Goal: Contribute content: Contribute content

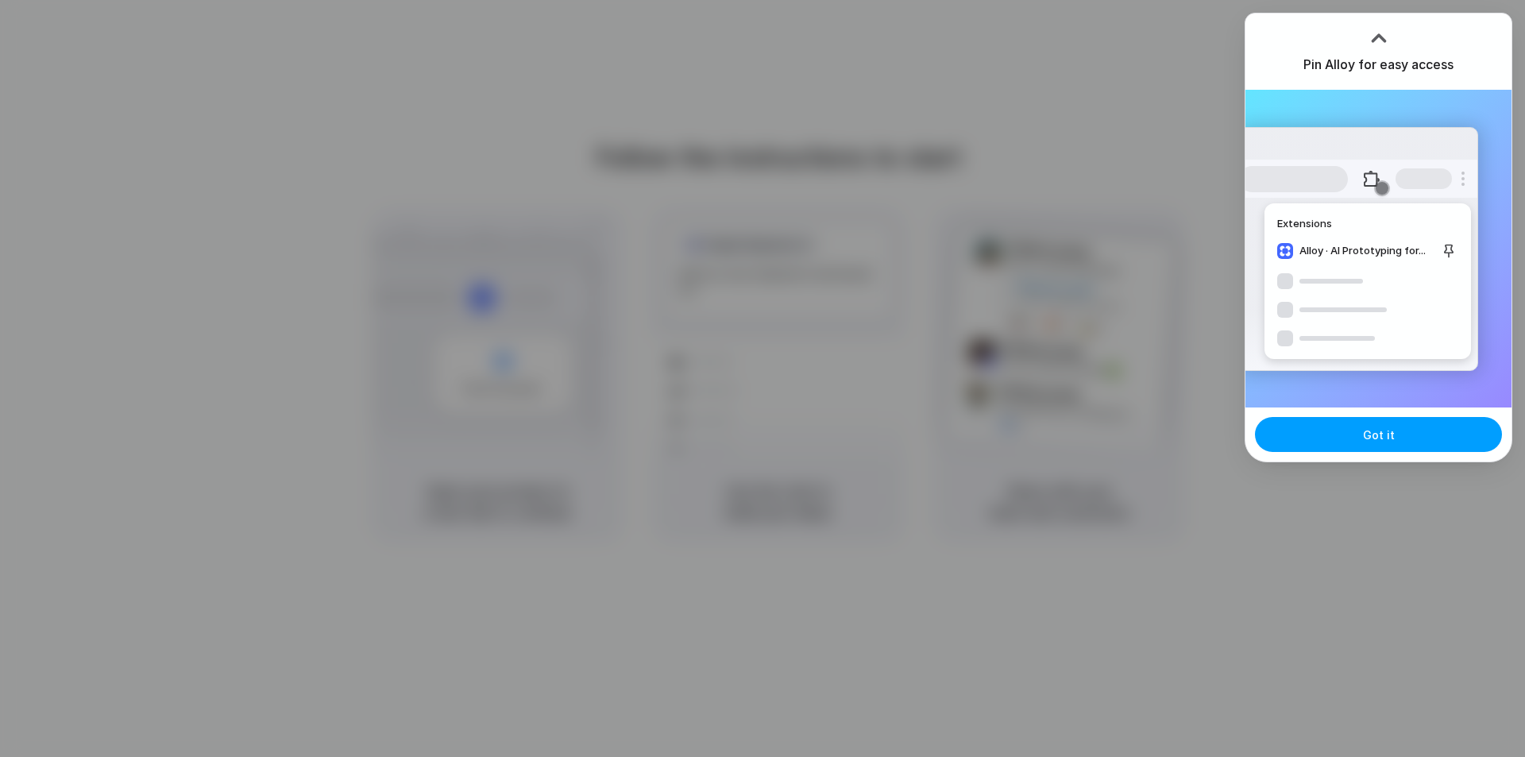
click at [1382, 438] on span "Got it" at bounding box center [1379, 434] width 32 height 17
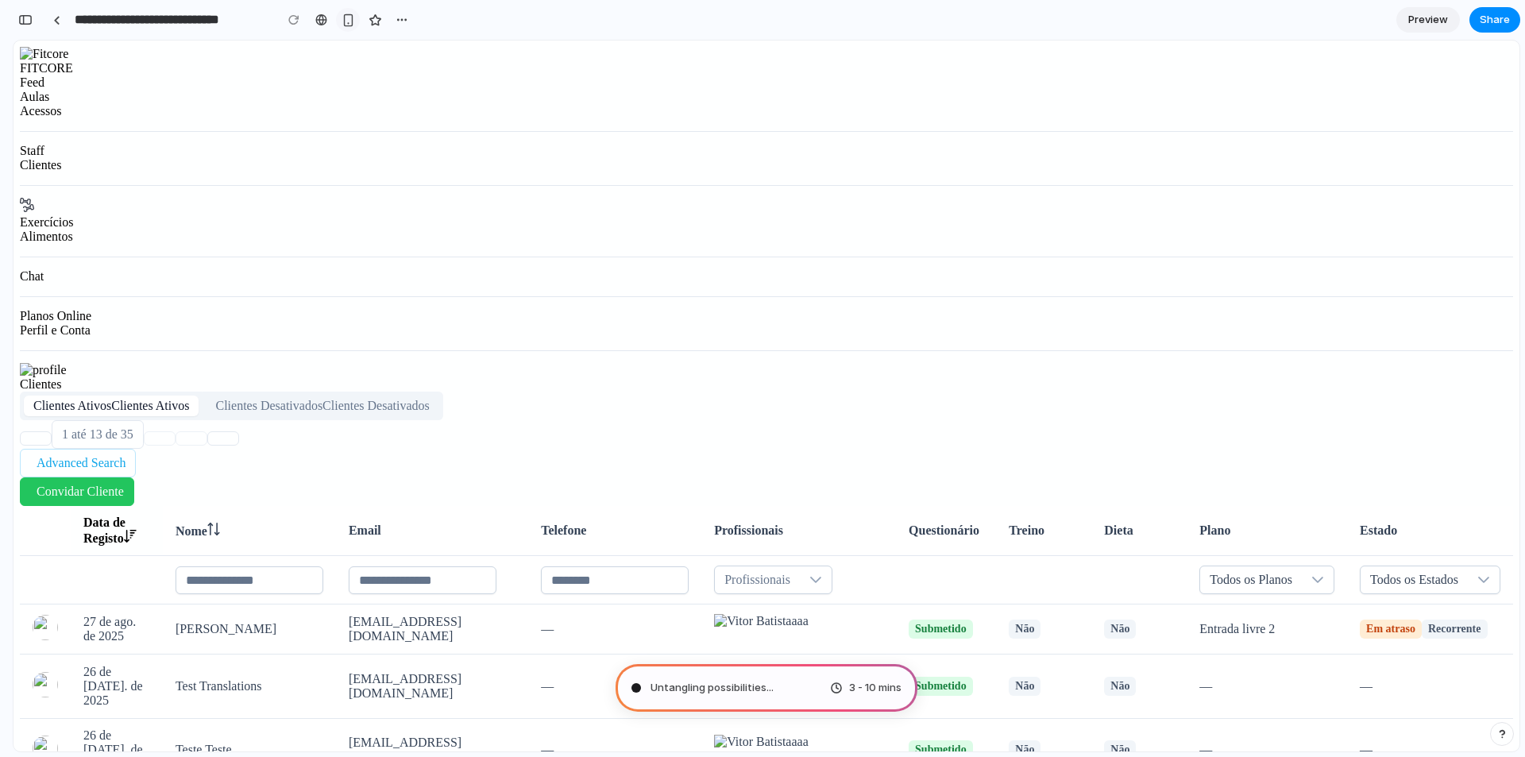
click at [352, 23] on div "button" at bounding box center [347, 19] width 13 height 13
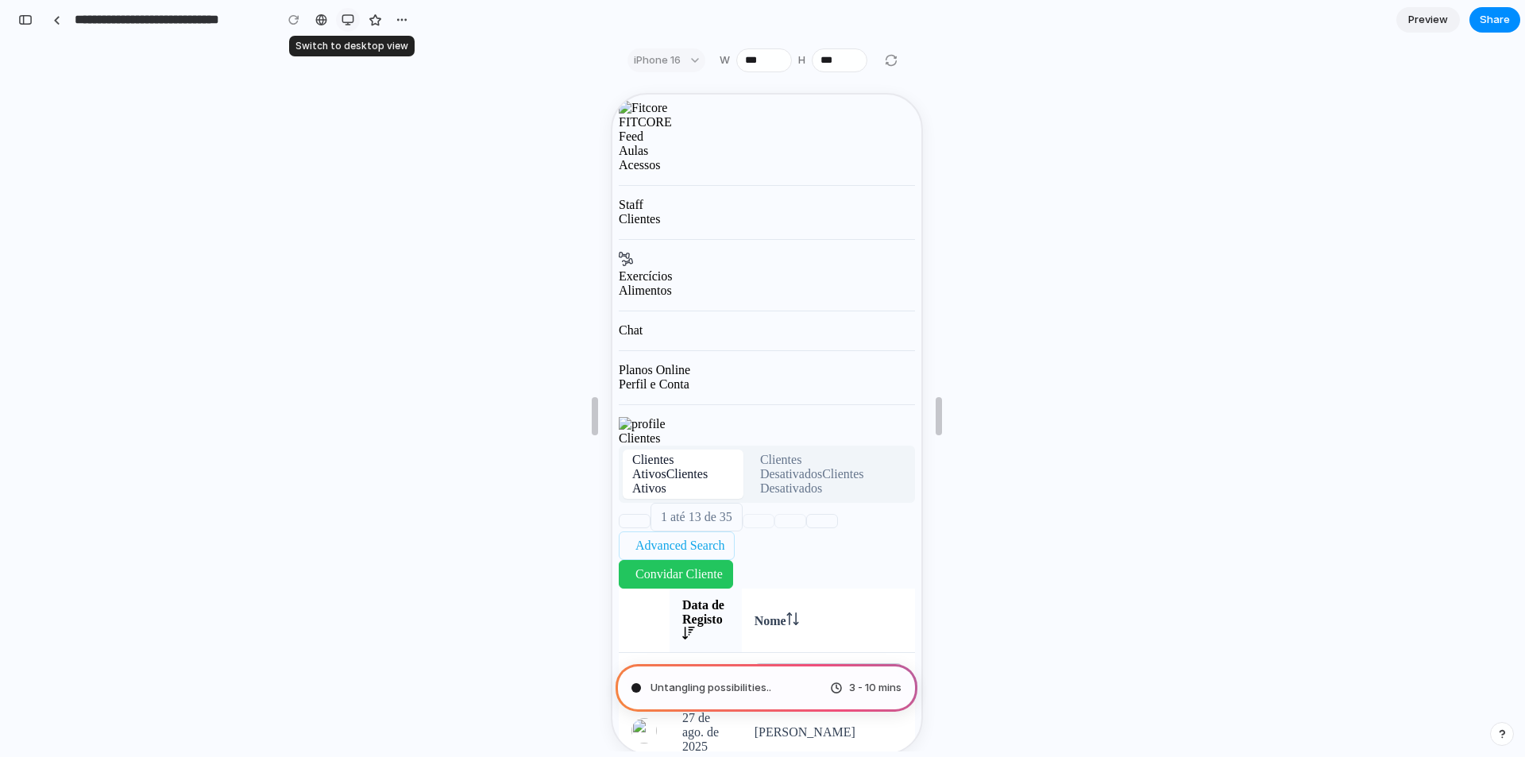
click at [352, 23] on div "button" at bounding box center [347, 19] width 13 height 13
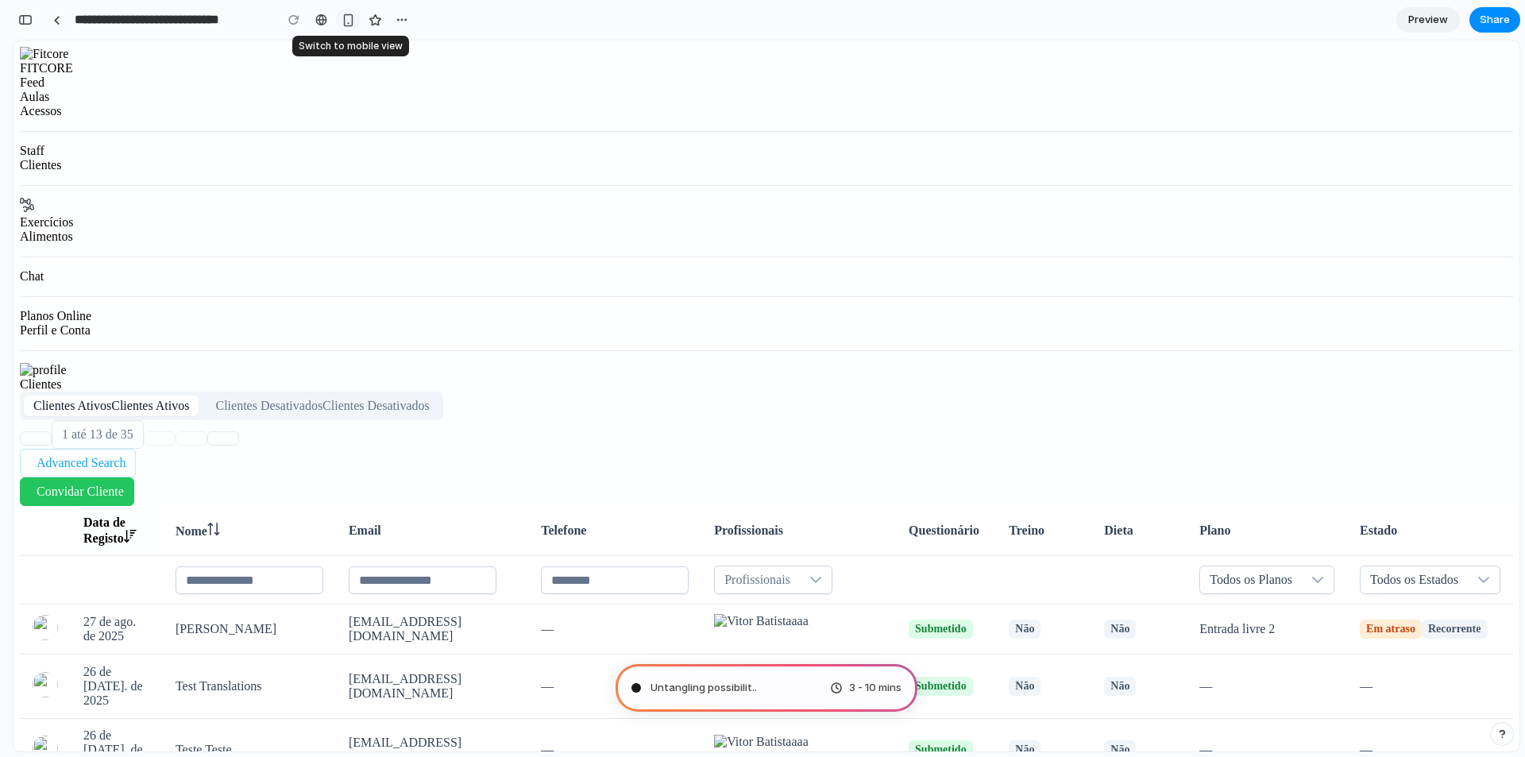
click at [352, 23] on div "button" at bounding box center [347, 19] width 13 height 13
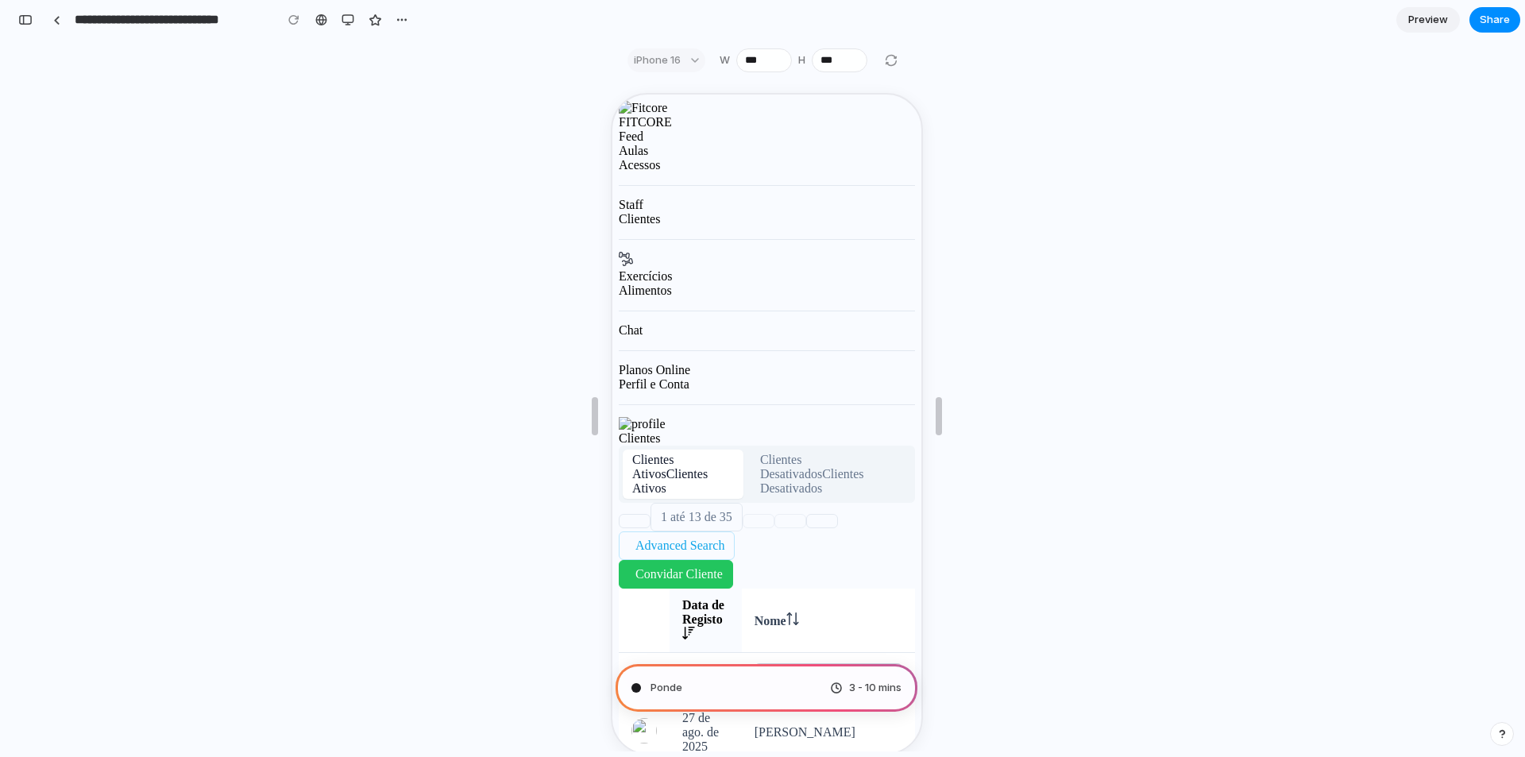
click at [353, 21] on div "button" at bounding box center [347, 19] width 13 height 13
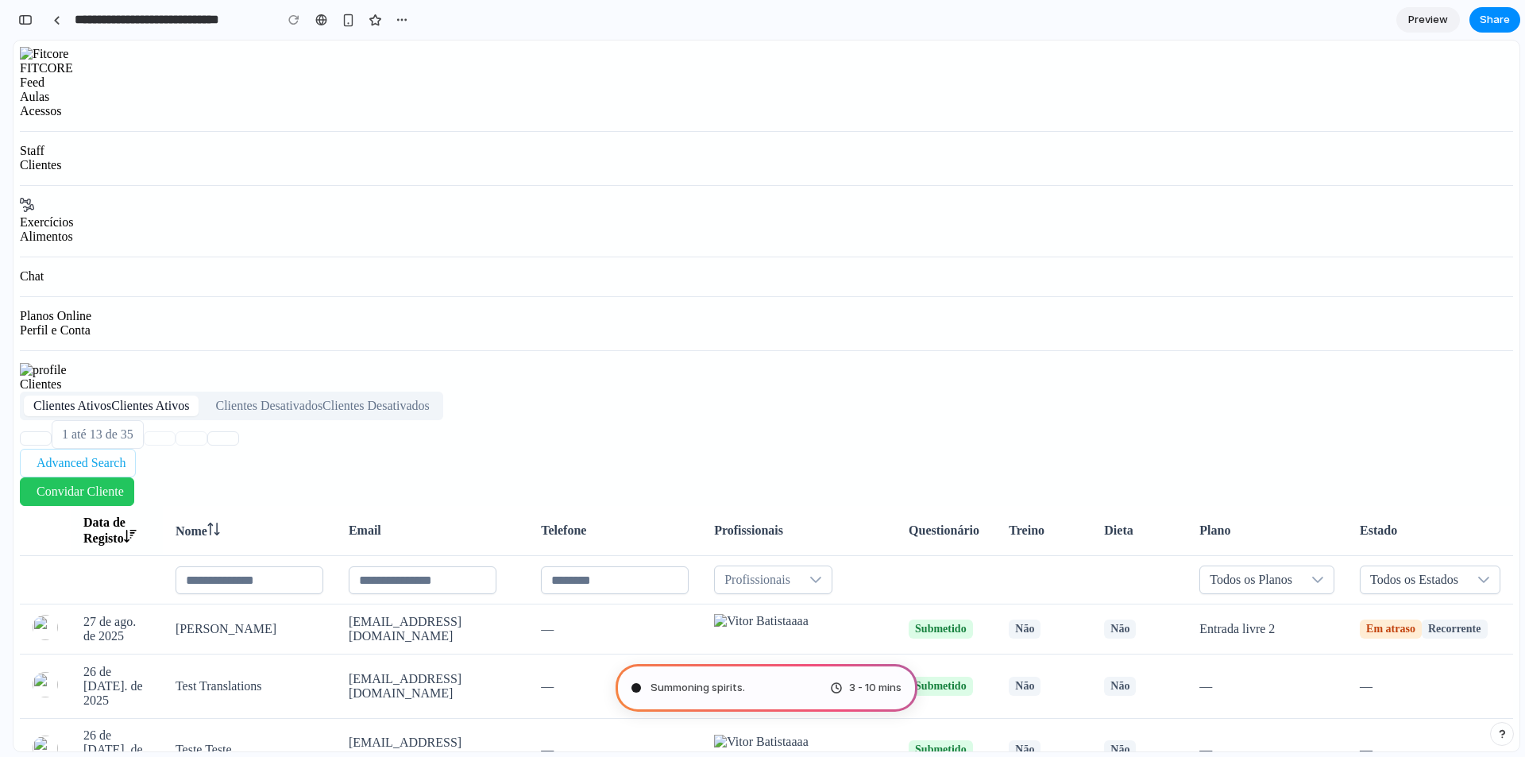
click at [849, 688] on span "3 - 10 mins" at bounding box center [875, 688] width 52 height 16
click at [756, 685] on div "Summoning spirits ... 3 - 10 mins" at bounding box center [766, 688] width 302 height 48
type input "**********"
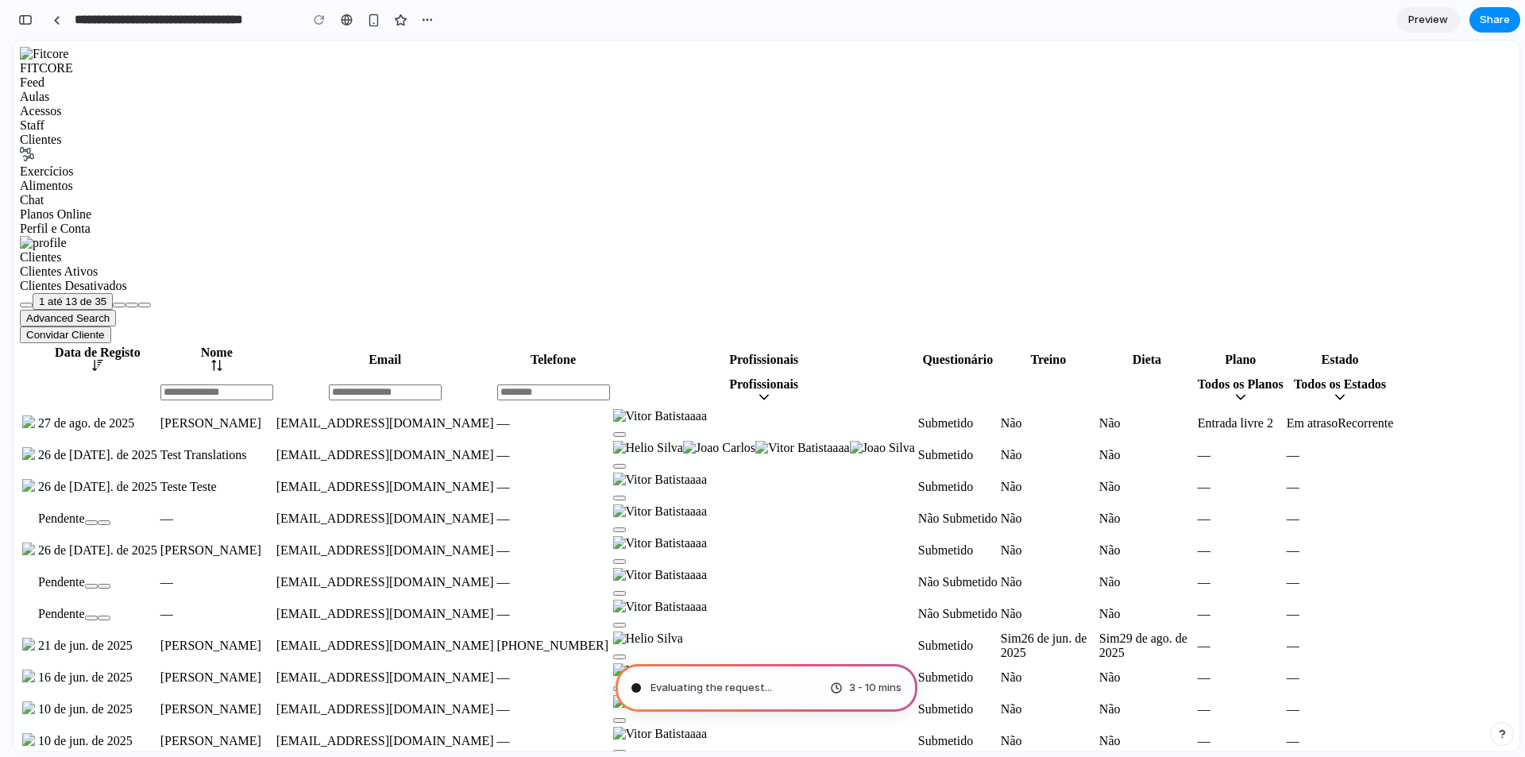
click at [1427, 22] on span "Preview" at bounding box center [1428, 20] width 40 height 16
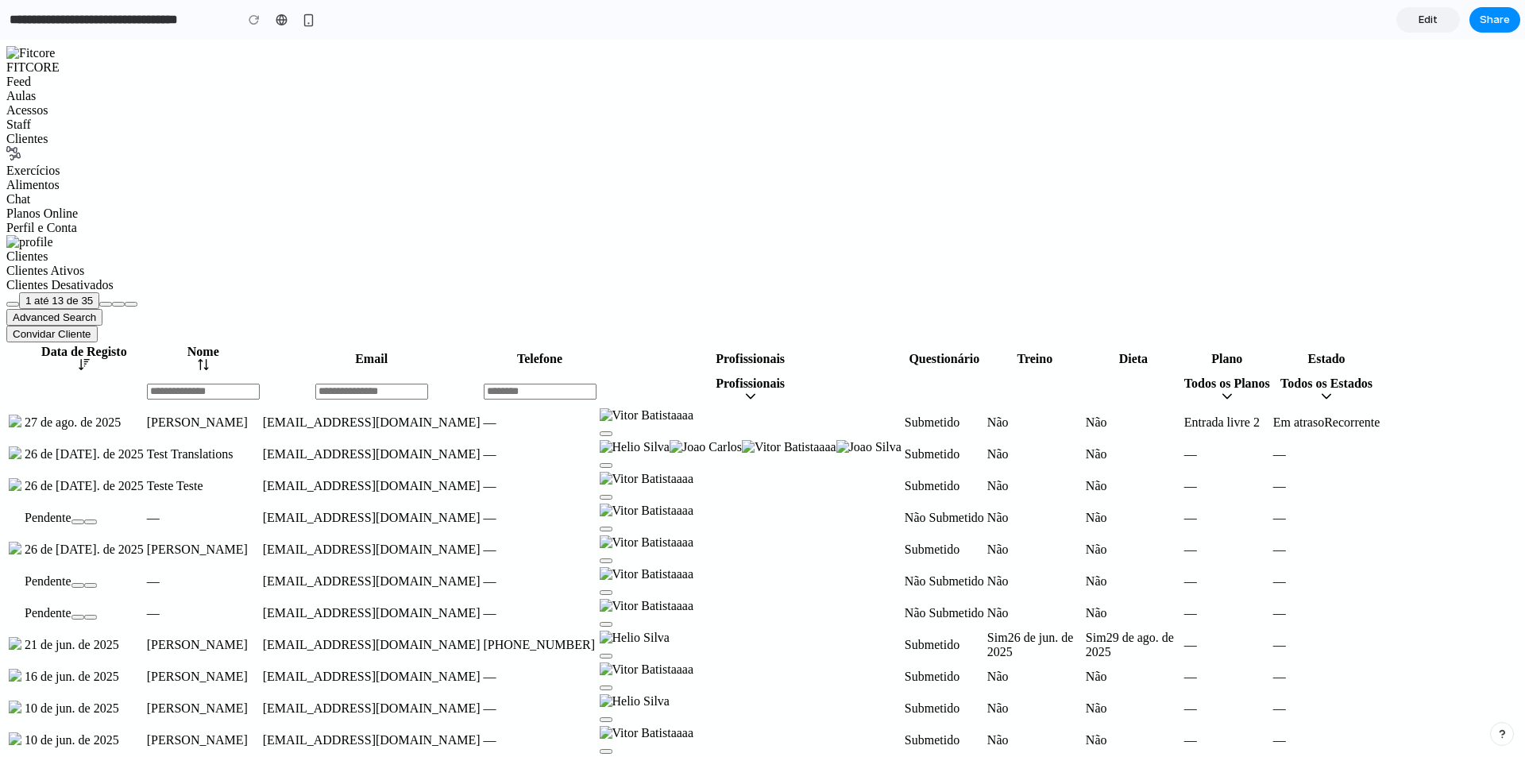
click at [1432, 22] on span "Edit" at bounding box center [1427, 20] width 19 height 16
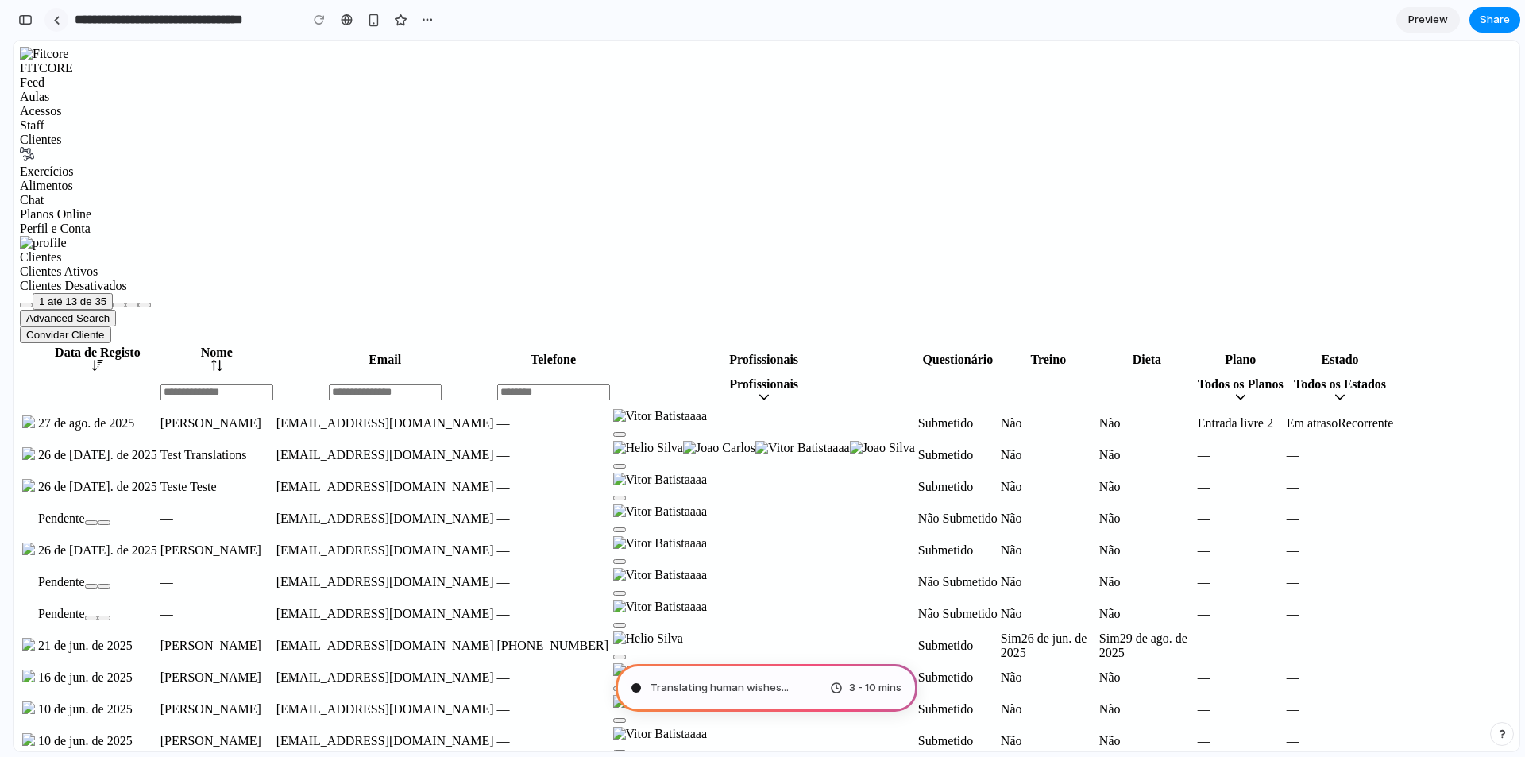
click at [53, 23] on div at bounding box center [56, 20] width 7 height 9
